Goal: Consume media (video, audio): Consume media (video, audio)

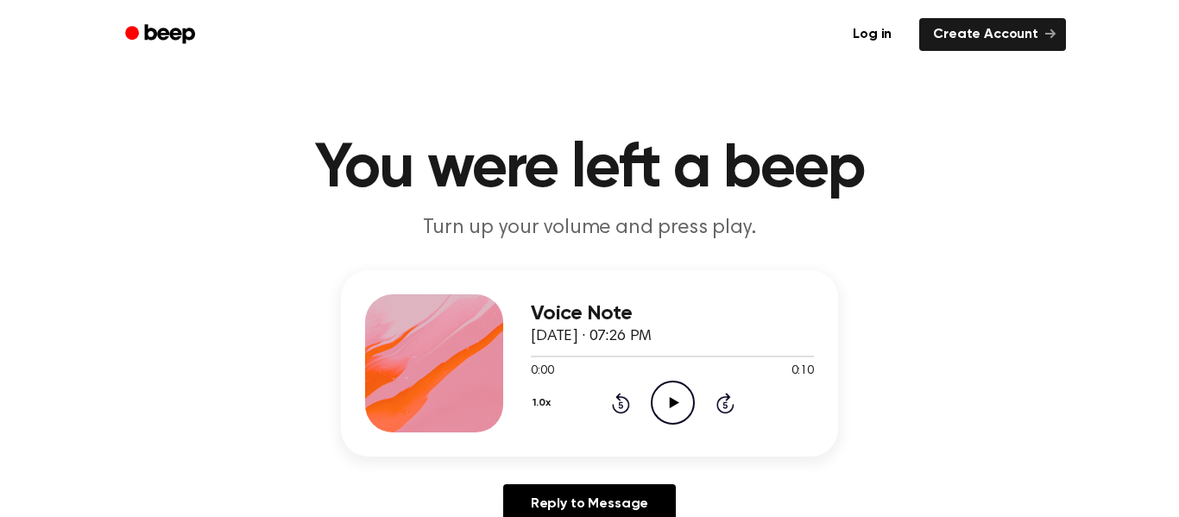
click at [674, 394] on icon "Play Audio" at bounding box center [673, 403] width 44 height 44
click at [687, 398] on icon "Play Audio" at bounding box center [673, 403] width 44 height 44
click at [672, 394] on icon "Play Audio" at bounding box center [673, 403] width 44 height 44
click at [670, 395] on icon "Play Audio" at bounding box center [673, 403] width 44 height 44
click at [670, 395] on icon "Pause Audio" at bounding box center [673, 403] width 44 height 44
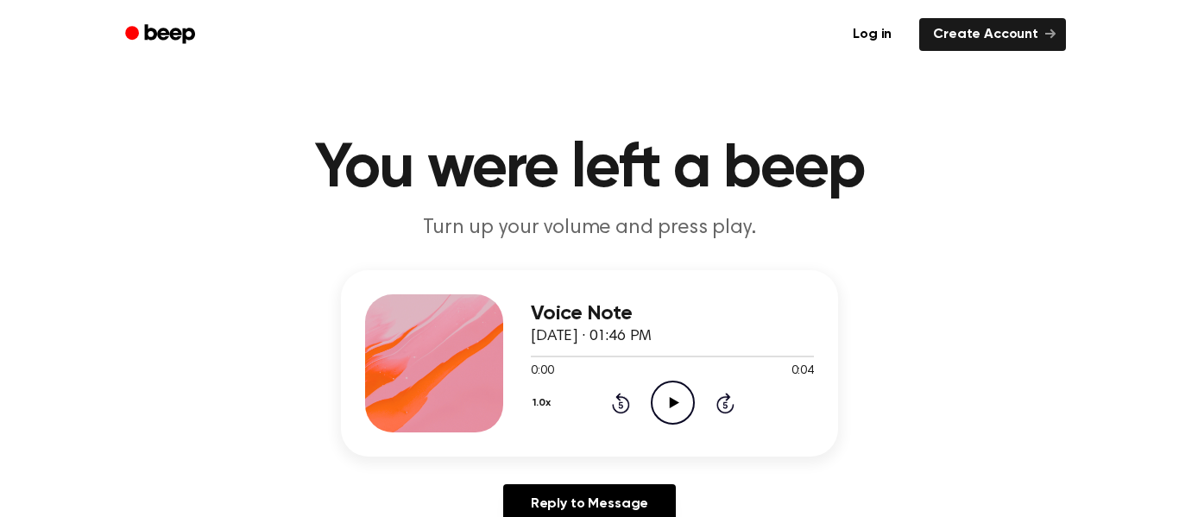
click at [674, 392] on icon "Play Audio" at bounding box center [673, 403] width 44 height 44
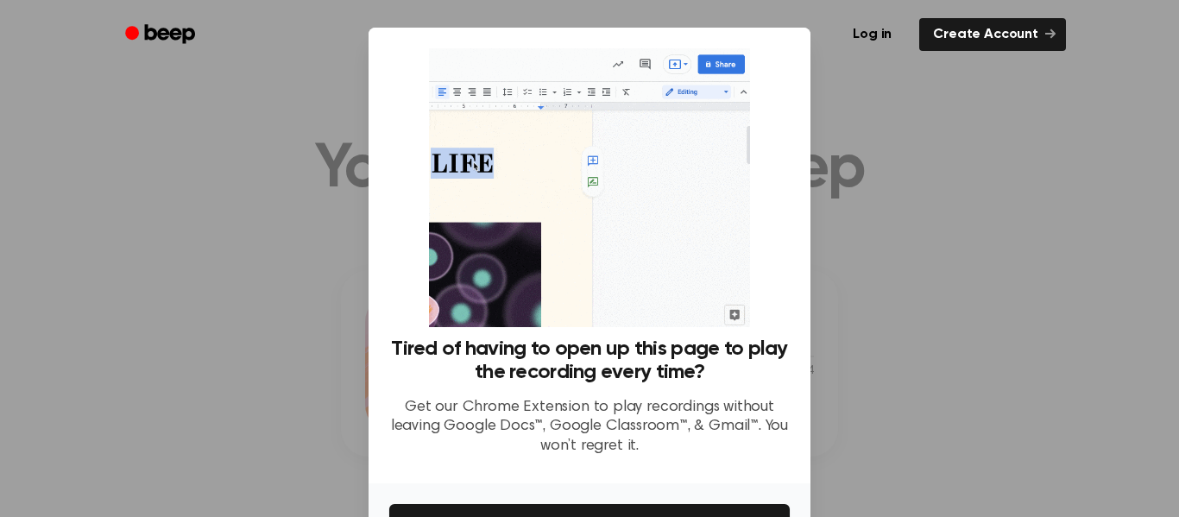
click at [914, 320] on div at bounding box center [589, 258] width 1179 height 517
click at [867, 82] on div at bounding box center [589, 258] width 1179 height 517
click at [760, 509] on button "Get It Now" at bounding box center [589, 523] width 400 height 38
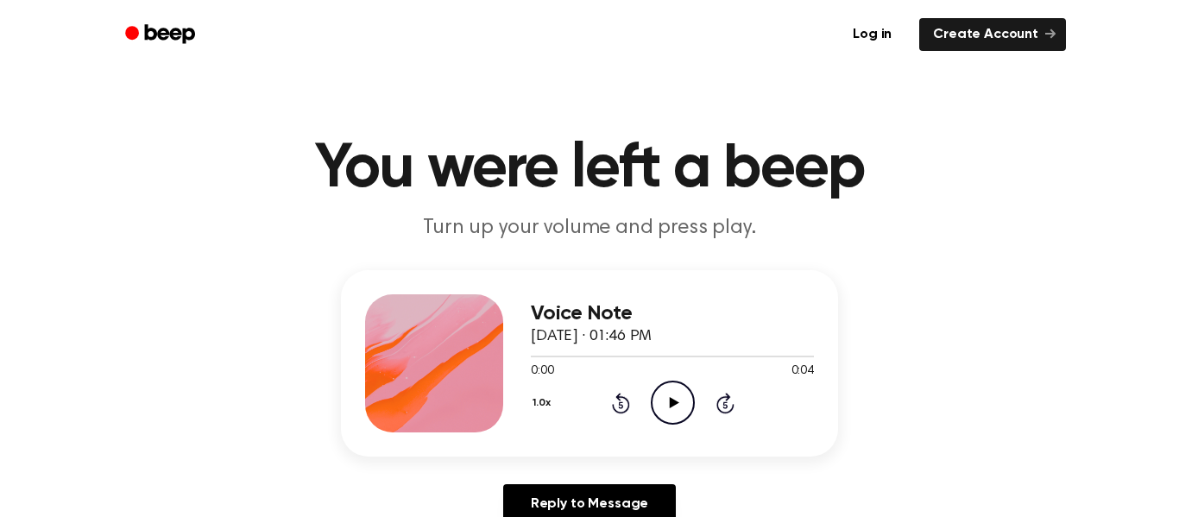
click at [674, 397] on icon "Play Audio" at bounding box center [673, 403] width 44 height 44
click at [180, 44] on icon "Beep" at bounding box center [161, 34] width 73 height 25
click at [677, 395] on icon "Play Audio" at bounding box center [673, 403] width 44 height 44
click at [678, 409] on icon "Play Audio" at bounding box center [673, 403] width 44 height 44
click at [668, 408] on icon "Play Audio" at bounding box center [673, 403] width 44 height 44
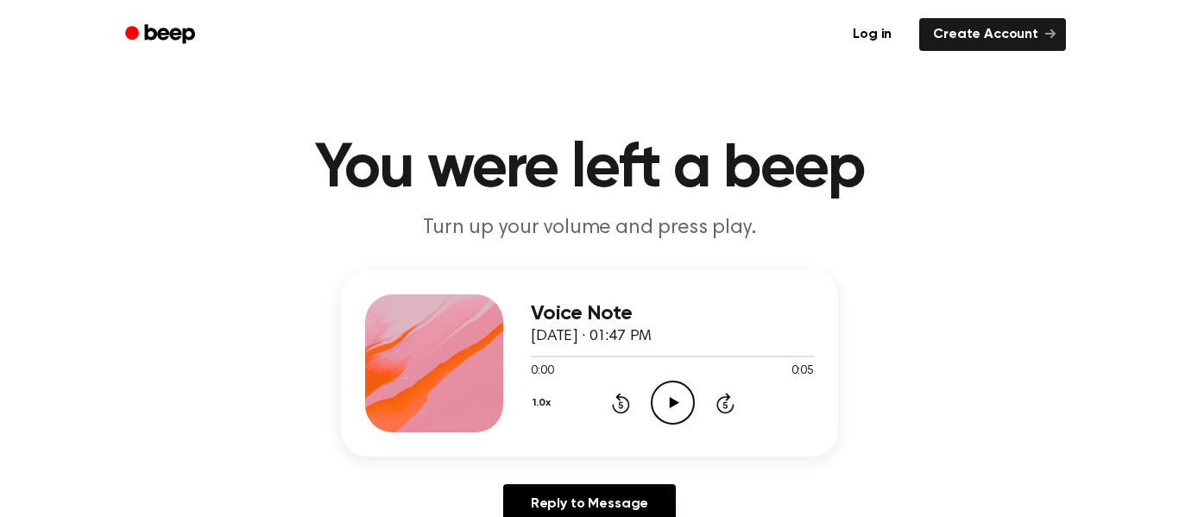
click at [679, 398] on icon "Play Audio" at bounding box center [673, 403] width 44 height 44
click at [679, 401] on icon "Play Audio" at bounding box center [673, 403] width 44 height 44
